Goal: Check status: Check status

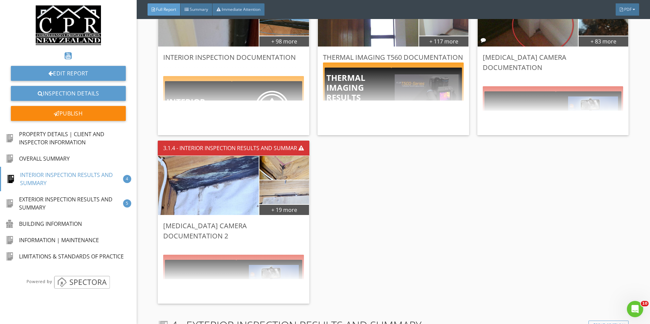
scroll to position [2991, 0]
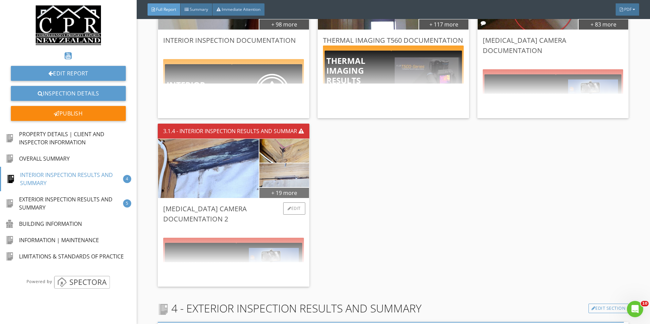
click at [293, 190] on div "+ 19 more" at bounding box center [284, 192] width 50 height 11
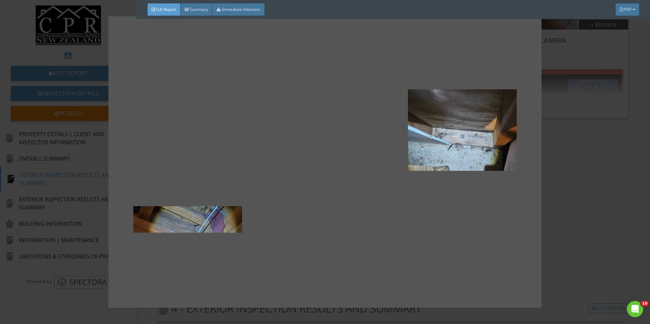
scroll to position [442, 0]
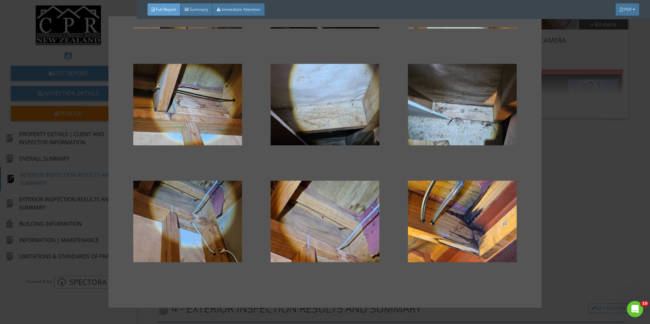
click at [572, 203] on div at bounding box center [325, 162] width 650 height 324
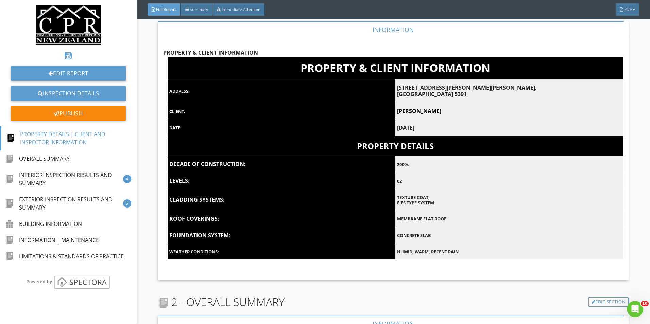
scroll to position [816, 0]
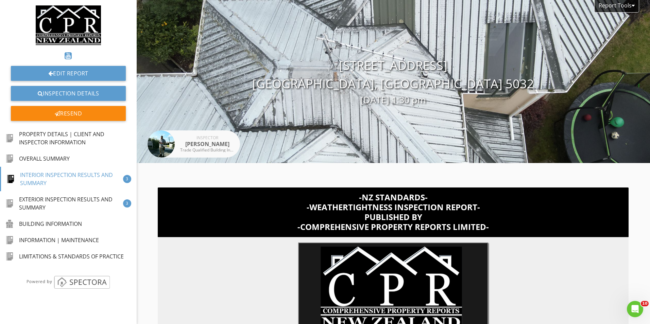
scroll to position [1873, 0]
